Goal: Find specific page/section: Find specific page/section

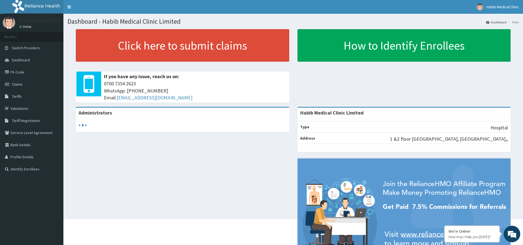
click at [24, 95] on link "Tariffs" at bounding box center [31, 96] width 63 height 12
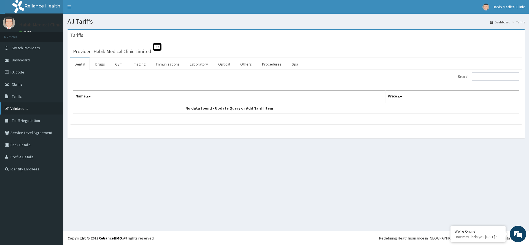
click at [23, 107] on link "Validations" at bounding box center [31, 109] width 63 height 12
